Goal: Use online tool/utility: Utilize a website feature to perform a specific function

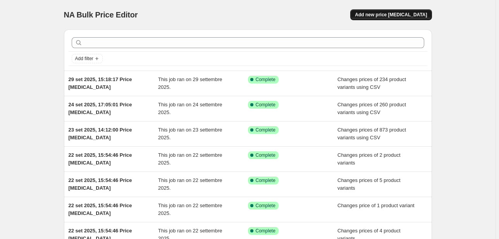
click at [392, 11] on button "Add new price [MEDICAL_DATA]" at bounding box center [391, 14] width 81 height 11
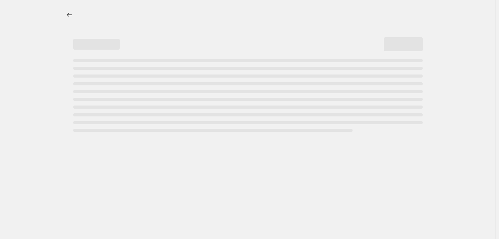
select select "percentage"
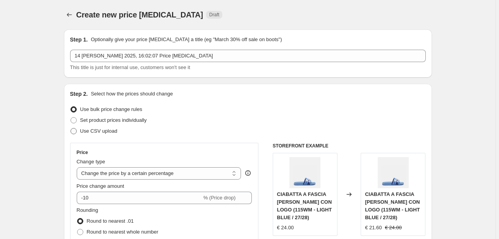
click at [106, 131] on span "Use CSV upload" at bounding box center [98, 131] width 37 height 6
click at [71, 128] on input "Use CSV upload" at bounding box center [71, 128] width 0 height 0
radio input "true"
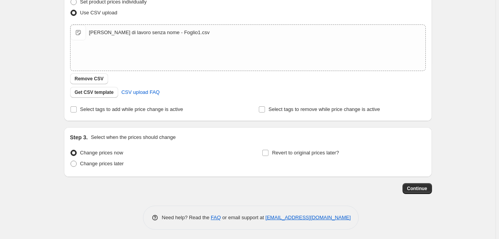
scroll to position [120, 0]
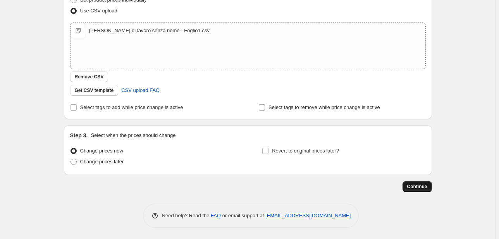
click at [416, 186] on span "Continue" at bounding box center [418, 186] width 20 height 6
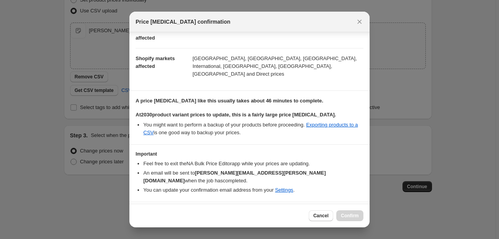
scroll to position [52, 0]
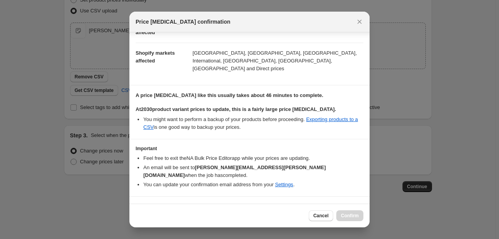
click at [194, 205] on b "I understand that this price [MEDICAL_DATA] will affect 2030 product variants" at bounding box center [239, 208] width 187 height 6
click at [142, 205] on input "I understand that this price [MEDICAL_DATA] will affect 2030 product variants" at bounding box center [139, 208] width 6 height 6
checkbox input "true"
click at [351, 215] on span "Confirm" at bounding box center [350, 216] width 18 height 6
